Goal: Transaction & Acquisition: Obtain resource

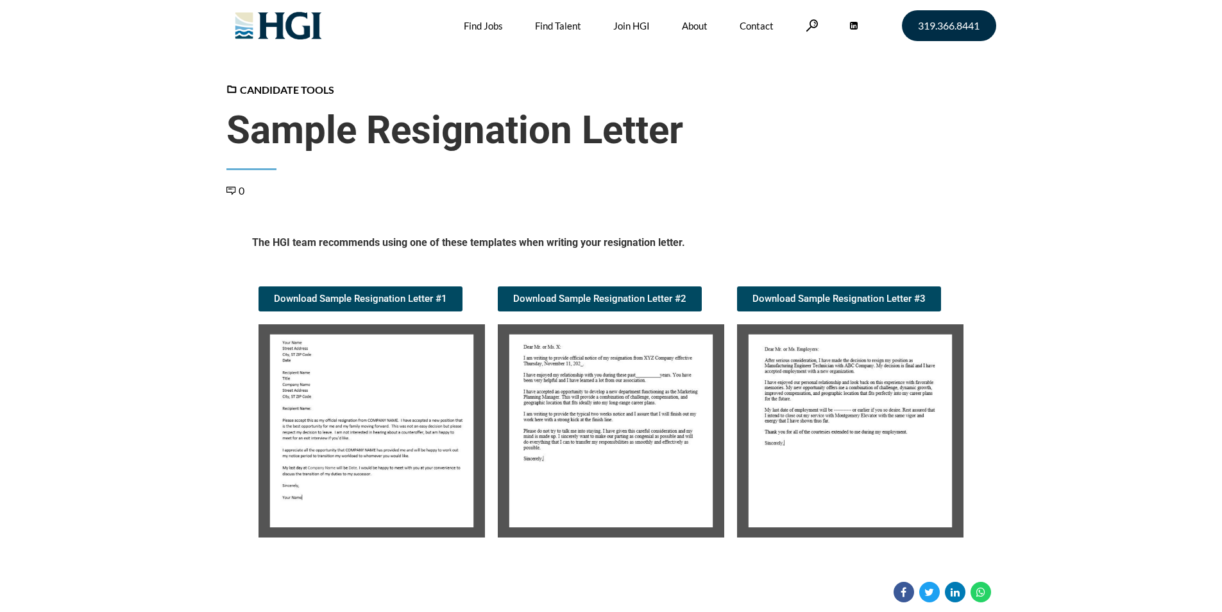
click at [400, 427] on img at bounding box center [372, 430] width 227 height 213
click at [368, 447] on img at bounding box center [372, 430] width 227 height 213
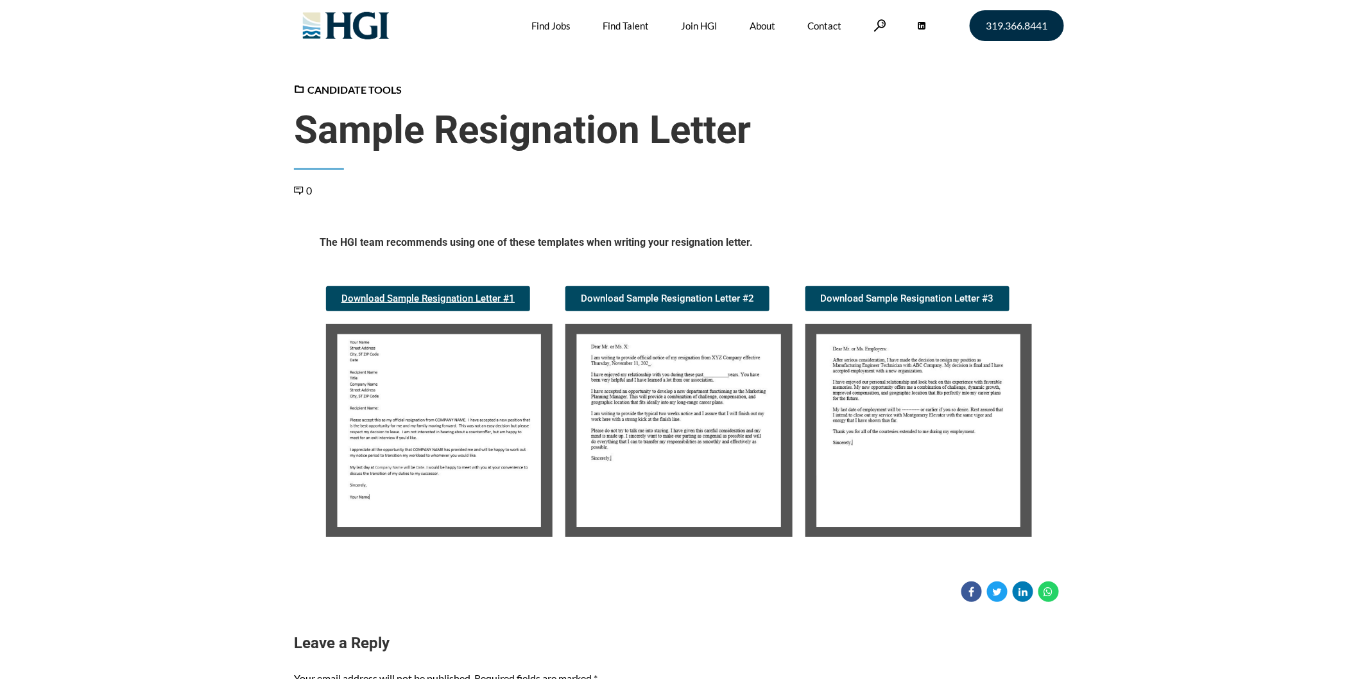
click at [433, 294] on span "Download Sample Resignation Letter #1" at bounding box center [427, 299] width 173 height 10
click at [650, 379] on img at bounding box center [678, 430] width 227 height 213
click at [650, 300] on span "Download Sample Resignation Letter #2" at bounding box center [667, 299] width 173 height 10
click at [948, 379] on img at bounding box center [918, 430] width 227 height 213
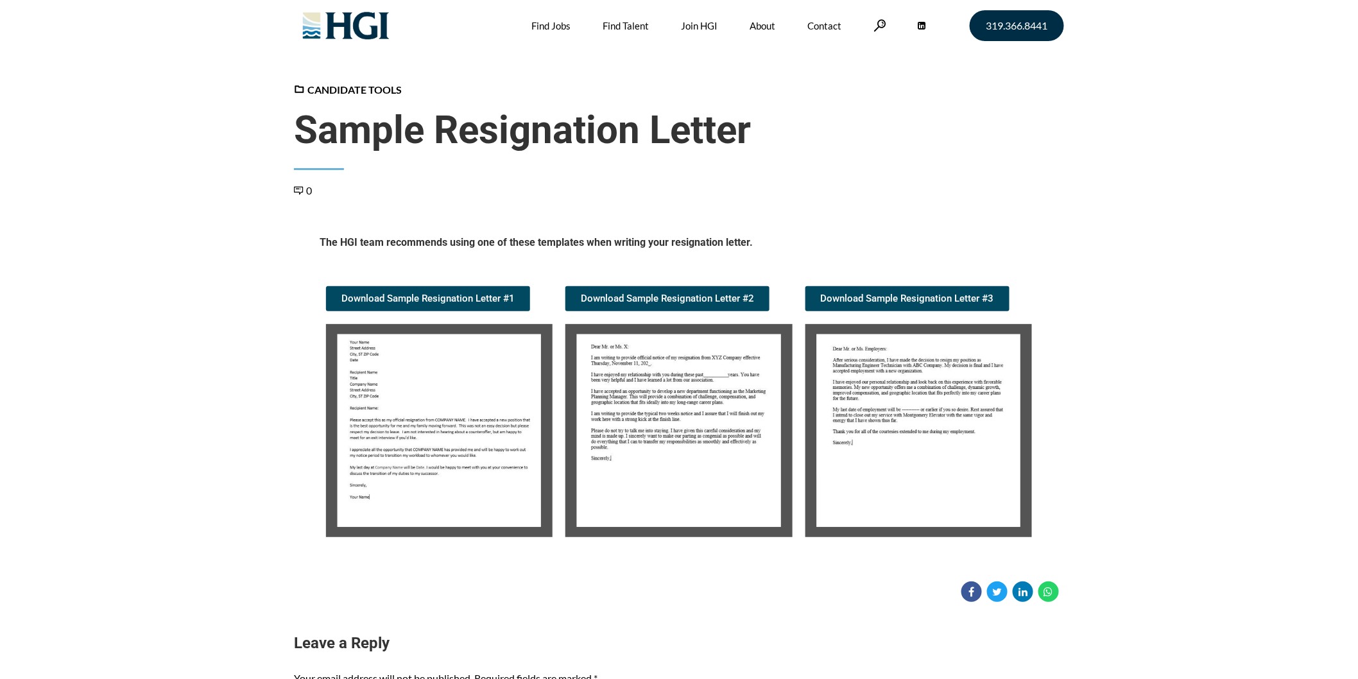
click at [948, 379] on img at bounding box center [918, 430] width 227 height 213
click at [895, 296] on span "Download Sample Resignation Letter #3" at bounding box center [907, 299] width 173 height 10
